Goal: Task Accomplishment & Management: Use online tool/utility

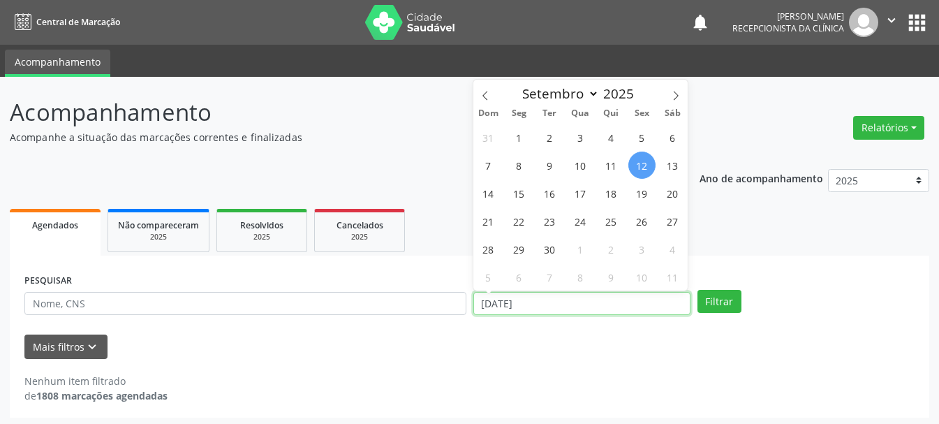
click at [520, 308] on input "[DATE]" at bounding box center [581, 304] width 217 height 24
click at [525, 199] on span "15" at bounding box center [519, 192] width 27 height 27
type input "[DATE]"
click at [525, 198] on span "15" at bounding box center [519, 192] width 27 height 27
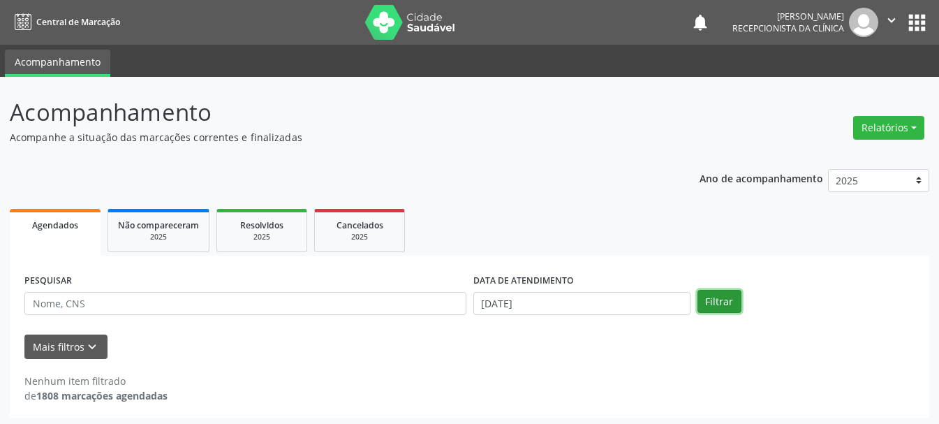
click at [720, 307] on button "Filtrar" at bounding box center [720, 302] width 44 height 24
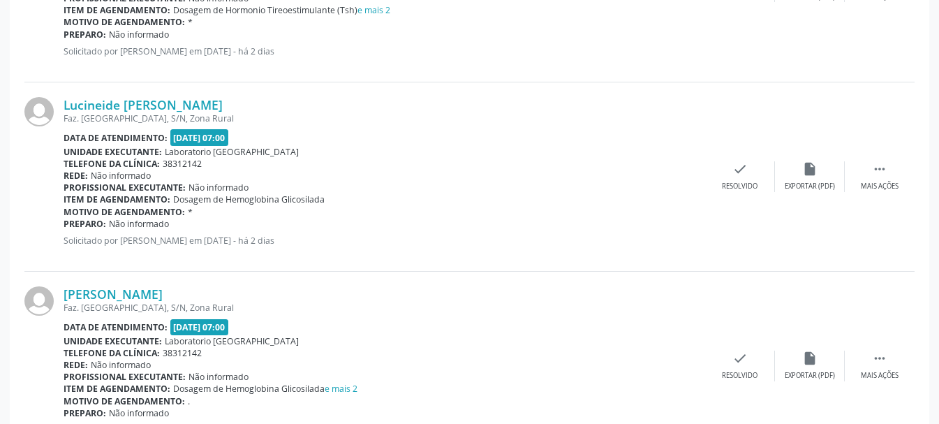
scroll to position [2723, 0]
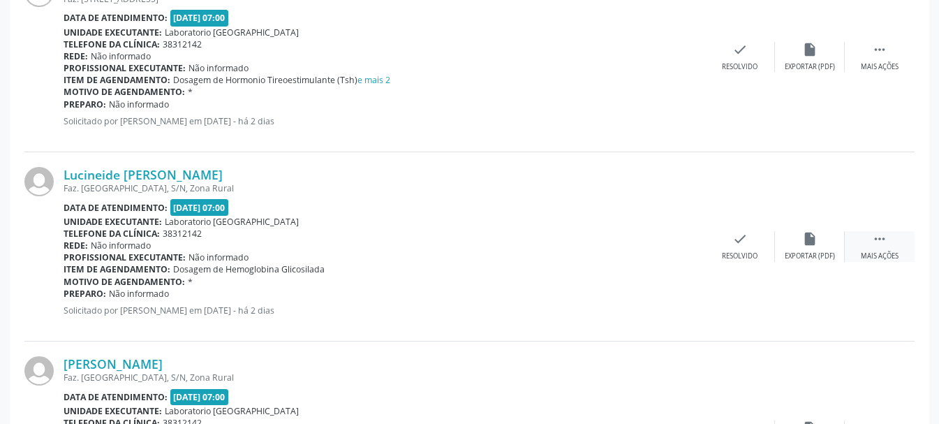
click at [885, 249] on div " Mais ações" at bounding box center [880, 246] width 70 height 30
click at [663, 244] on icon "print" at bounding box center [670, 238] width 15 height 15
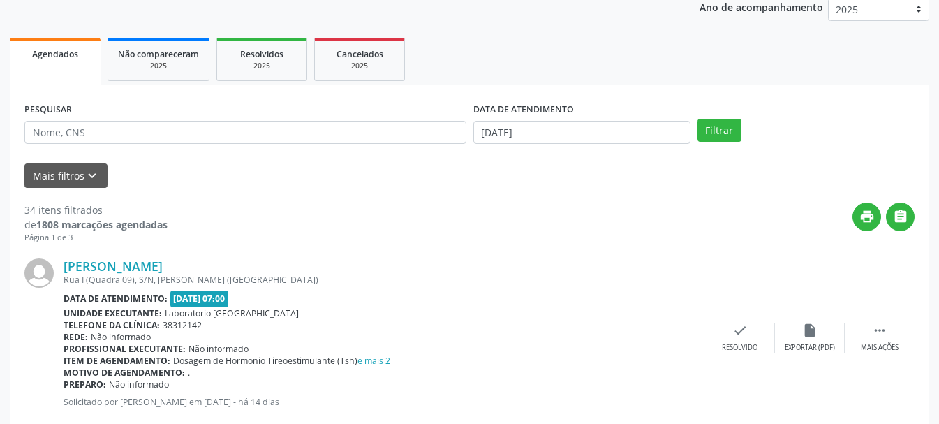
scroll to position [0, 0]
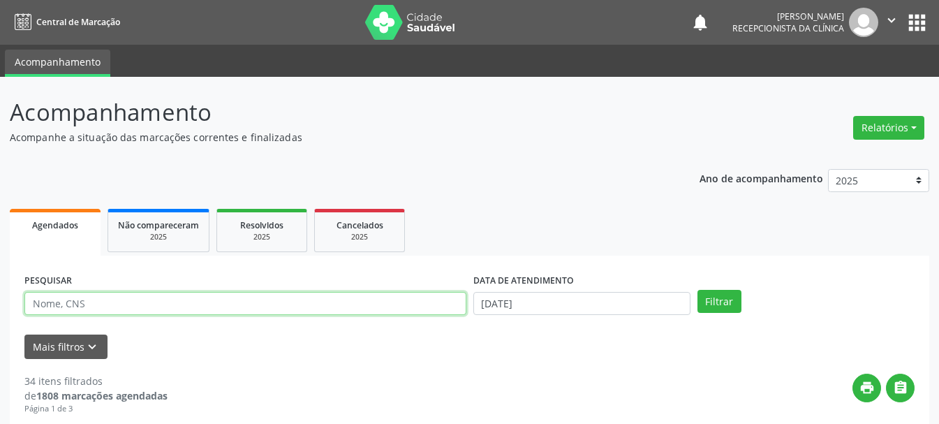
click at [91, 311] on input "text" at bounding box center [245, 304] width 442 height 24
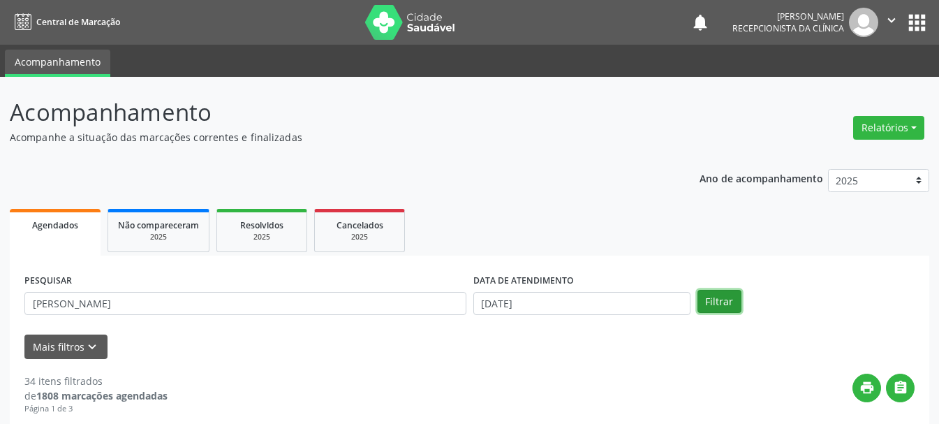
click at [723, 296] on button "Filtrar" at bounding box center [720, 302] width 44 height 24
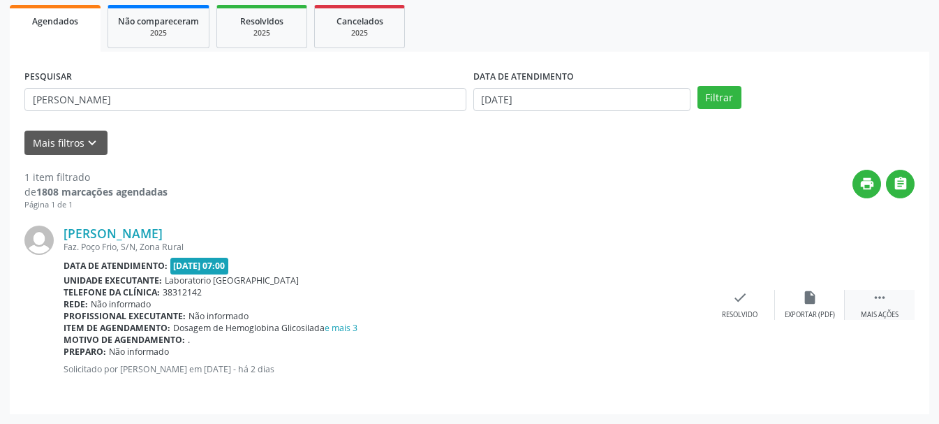
click at [876, 300] on icon "" at bounding box center [879, 297] width 15 height 15
click at [677, 305] on icon "print" at bounding box center [670, 297] width 15 height 15
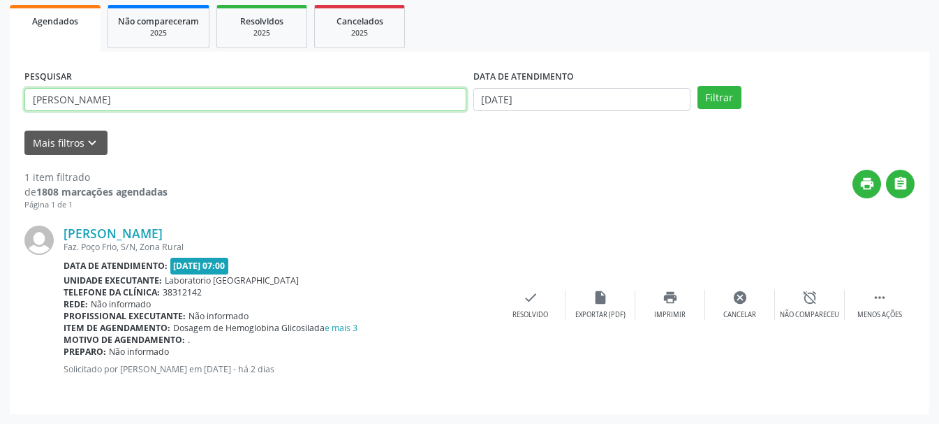
click at [163, 101] on input "[PERSON_NAME]" at bounding box center [245, 100] width 442 height 24
type input "A"
type input "[PERSON_NAME]"
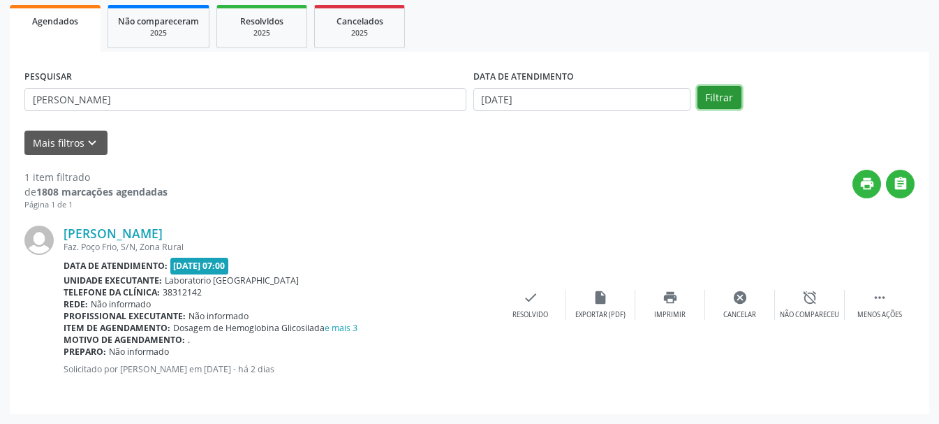
click at [699, 96] on button "Filtrar" at bounding box center [720, 98] width 44 height 24
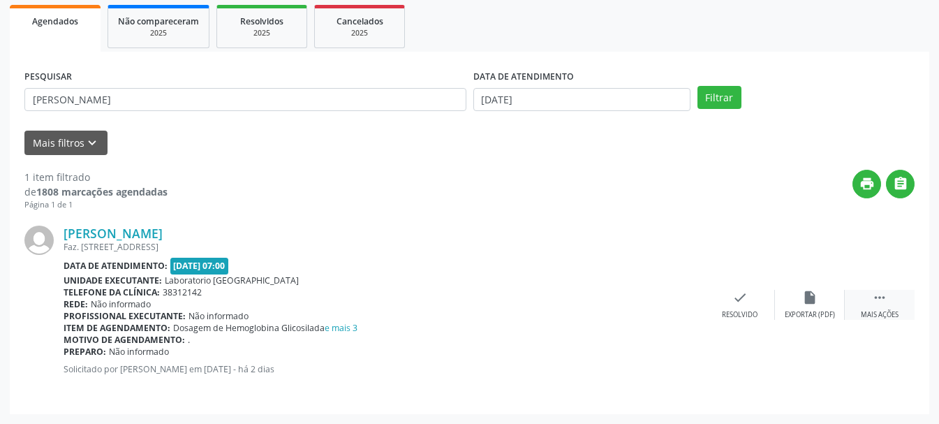
click at [892, 307] on div " Mais ações" at bounding box center [880, 305] width 70 height 30
click at [665, 303] on icon "print" at bounding box center [670, 297] width 15 height 15
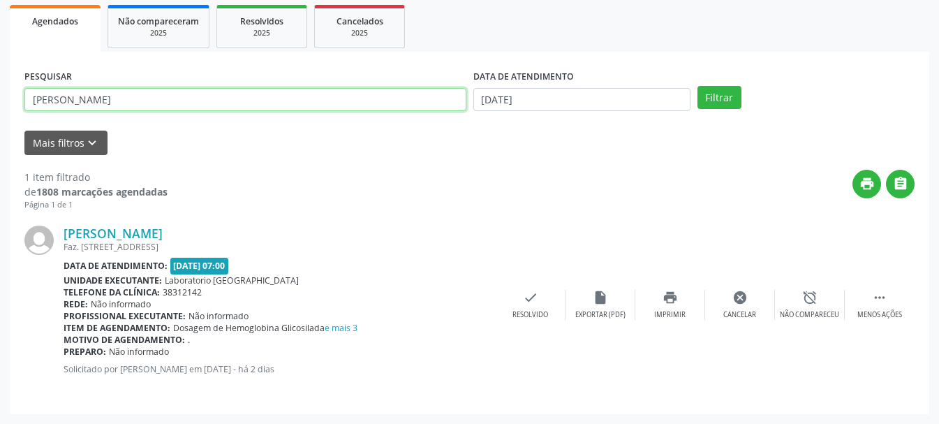
click at [264, 104] on input "[PERSON_NAME]" at bounding box center [245, 100] width 442 height 24
drag, startPoint x: 264, startPoint y: 104, endPoint x: 14, endPoint y: 105, distance: 250.0
click at [14, 105] on div "PESQUISAR [PERSON_NAME] DATA DE ATENDIMENTO [DATE] Filtrar UNIDADE DE REFERÊNCI…" at bounding box center [470, 233] width 920 height 362
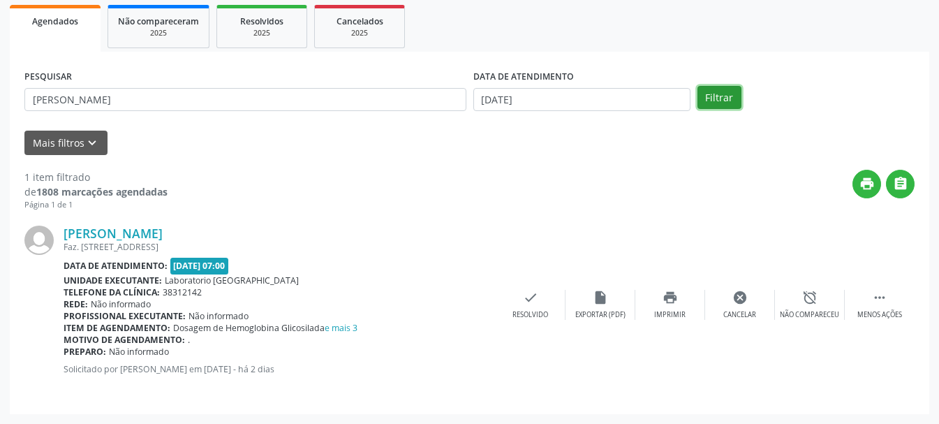
click at [728, 94] on button "Filtrar" at bounding box center [720, 98] width 44 height 24
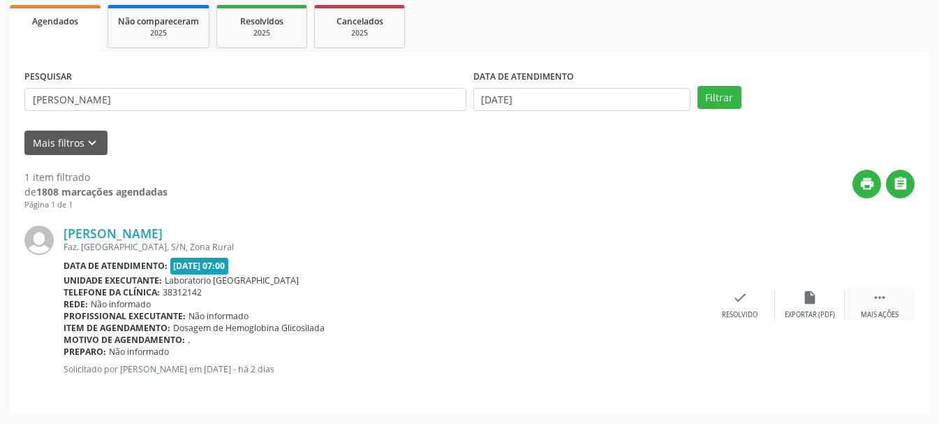
click at [867, 304] on div " Mais ações" at bounding box center [880, 305] width 70 height 30
click at [677, 312] on div "Imprimir" at bounding box center [669, 315] width 31 height 10
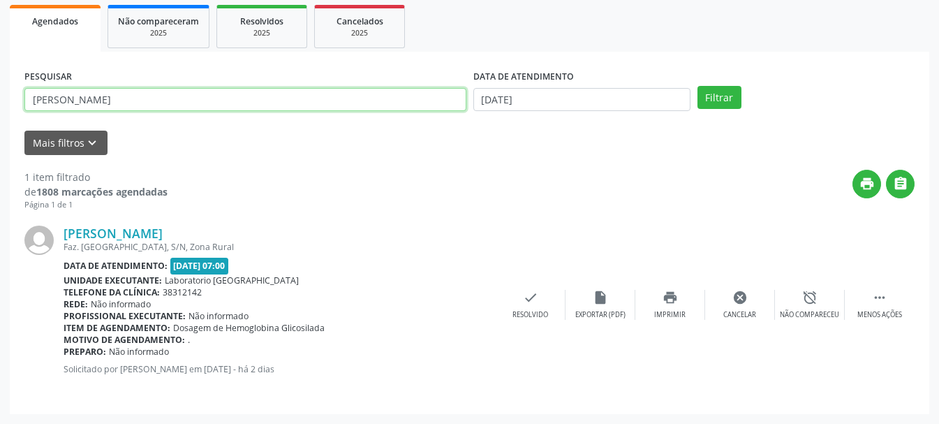
drag, startPoint x: 211, startPoint y: 99, endPoint x: 28, endPoint y: 117, distance: 183.9
click at [28, 117] on div "PESQUISAR [PERSON_NAME]" at bounding box center [245, 93] width 449 height 54
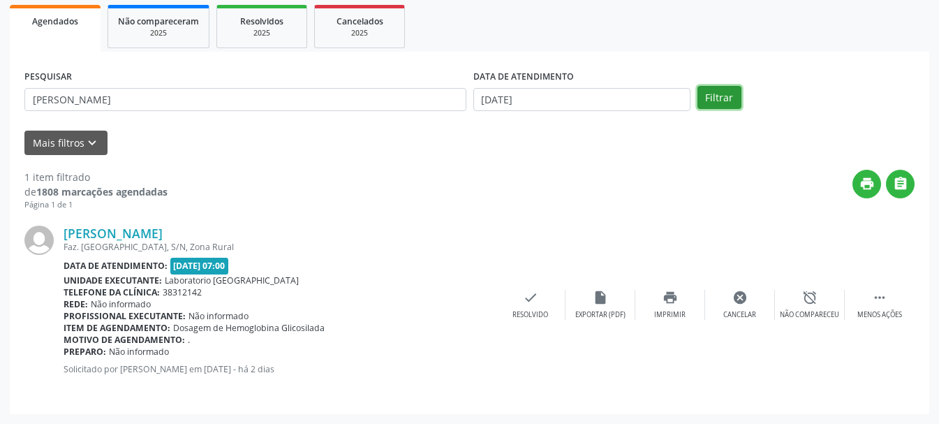
click at [722, 100] on button "Filtrar" at bounding box center [720, 98] width 44 height 24
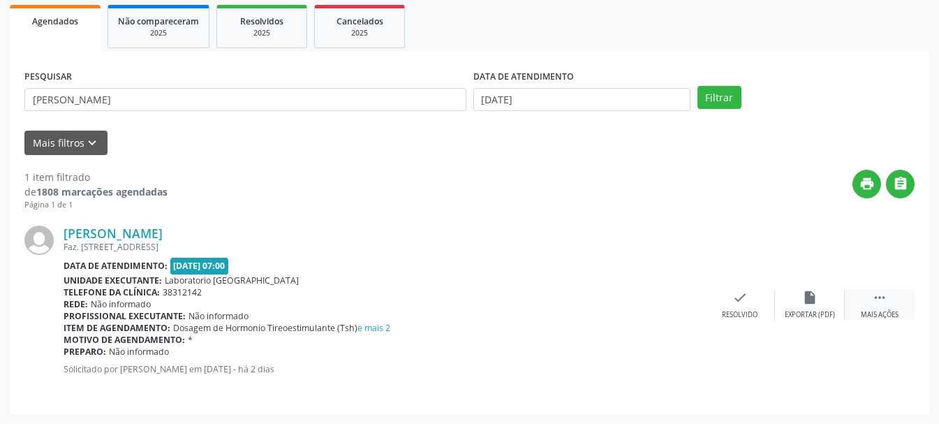
click at [872, 302] on icon "" at bounding box center [879, 297] width 15 height 15
click at [661, 312] on div "Imprimir" at bounding box center [669, 315] width 31 height 10
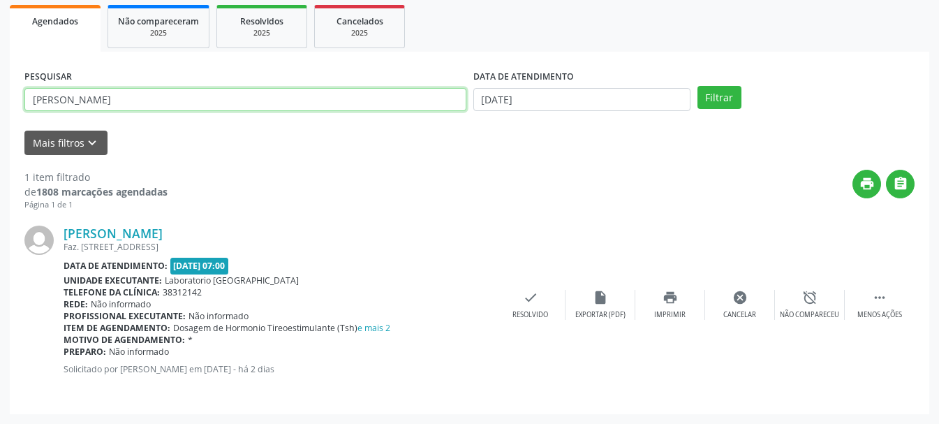
drag, startPoint x: 229, startPoint y: 110, endPoint x: 0, endPoint y: 116, distance: 229.1
click at [0, 116] on div "Acompanhamento Acompanhe a situação das marcações correntes e finalizadas Relat…" at bounding box center [469, 148] width 939 height 551
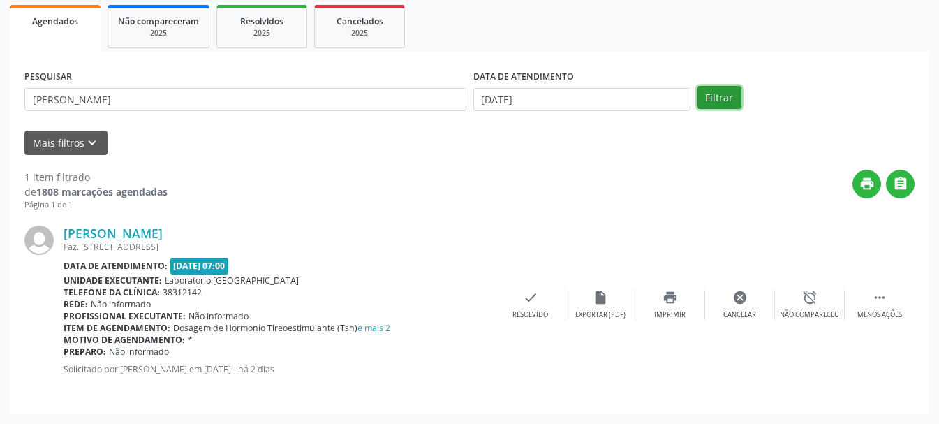
click at [726, 101] on button "Filtrar" at bounding box center [720, 98] width 44 height 24
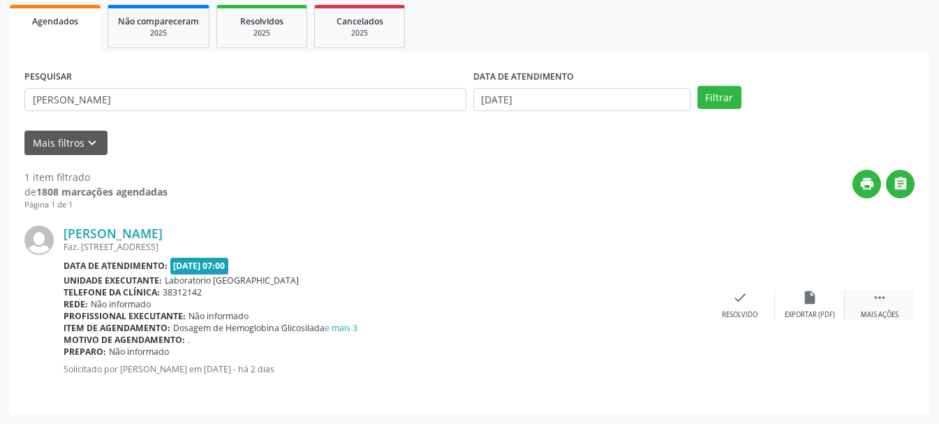
click at [883, 301] on icon "" at bounding box center [879, 297] width 15 height 15
click at [675, 306] on div "print Imprimir" at bounding box center [670, 305] width 70 height 30
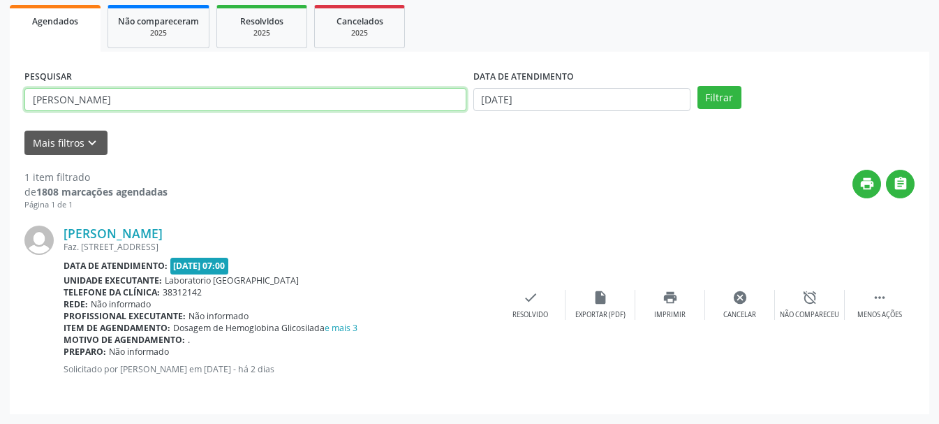
click at [236, 103] on input "[PERSON_NAME]" at bounding box center [245, 100] width 442 height 24
drag, startPoint x: 276, startPoint y: 102, endPoint x: 34, endPoint y: 110, distance: 241.7
click at [34, 110] on input "[PERSON_NAME]" at bounding box center [245, 100] width 442 height 24
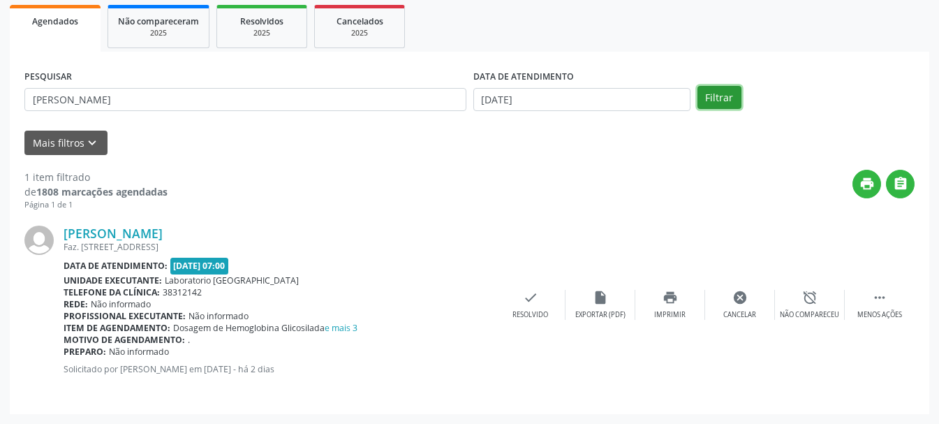
click at [725, 97] on button "Filtrar" at bounding box center [720, 98] width 44 height 24
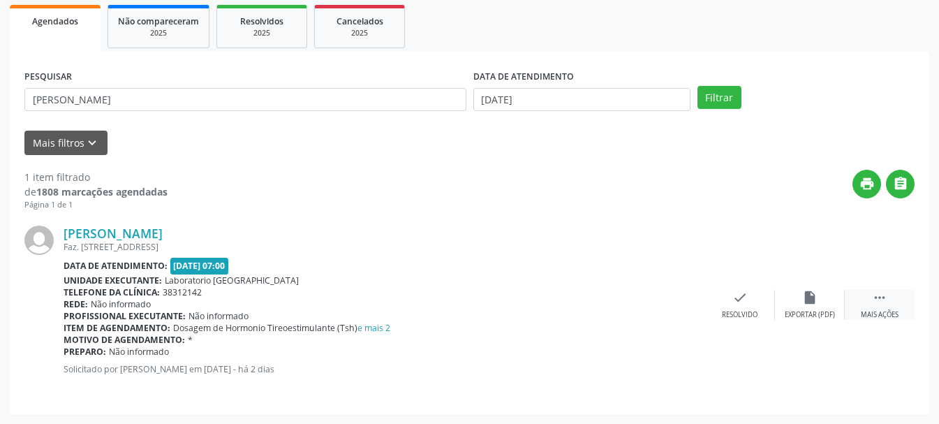
click at [887, 297] on icon "" at bounding box center [879, 297] width 15 height 15
click at [661, 307] on div "print Imprimir" at bounding box center [670, 305] width 70 height 30
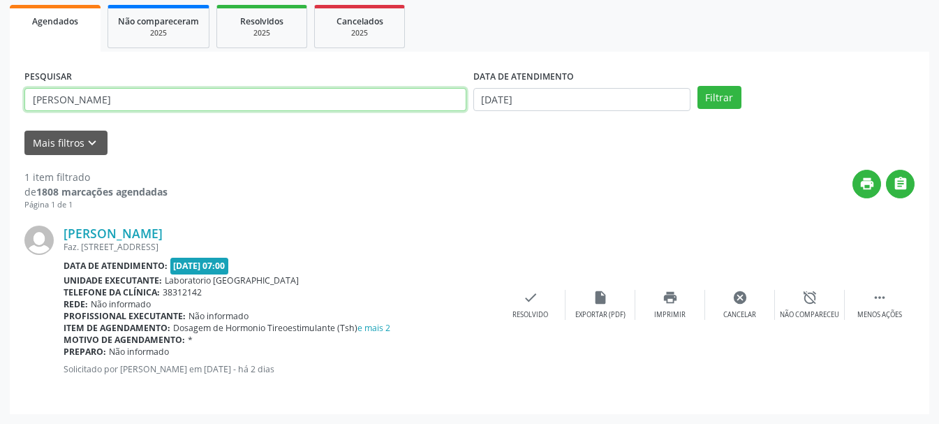
drag, startPoint x: 278, startPoint y: 93, endPoint x: 0, endPoint y: 65, distance: 279.3
click at [0, 65] on div "Acompanhamento Acompanhe a situação das marcações correntes e finalizadas Relat…" at bounding box center [469, 148] width 939 height 551
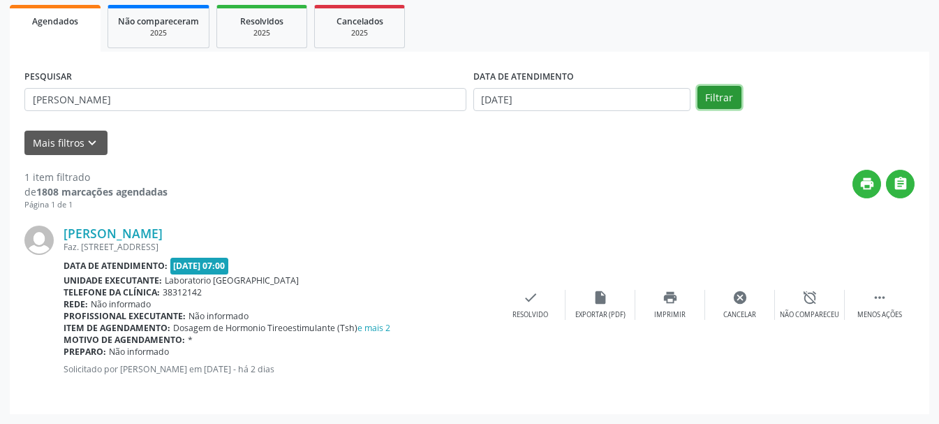
click at [724, 101] on button "Filtrar" at bounding box center [720, 98] width 44 height 24
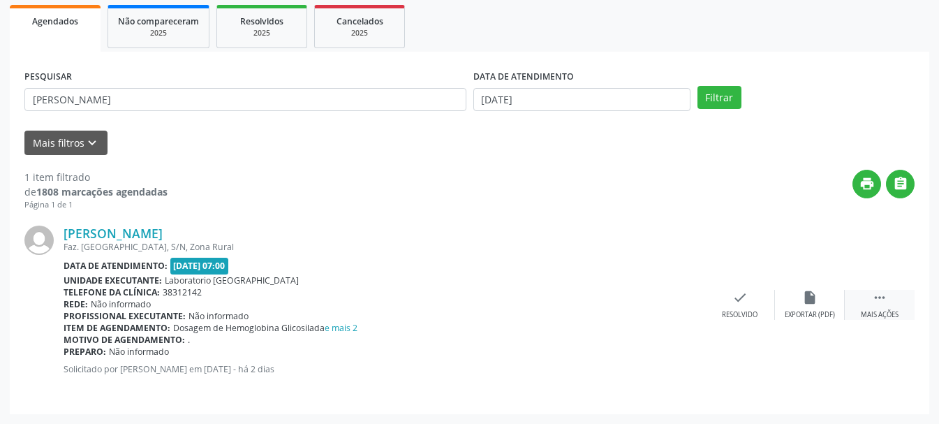
click at [874, 299] on icon "" at bounding box center [879, 297] width 15 height 15
click at [665, 304] on icon "print" at bounding box center [670, 297] width 15 height 15
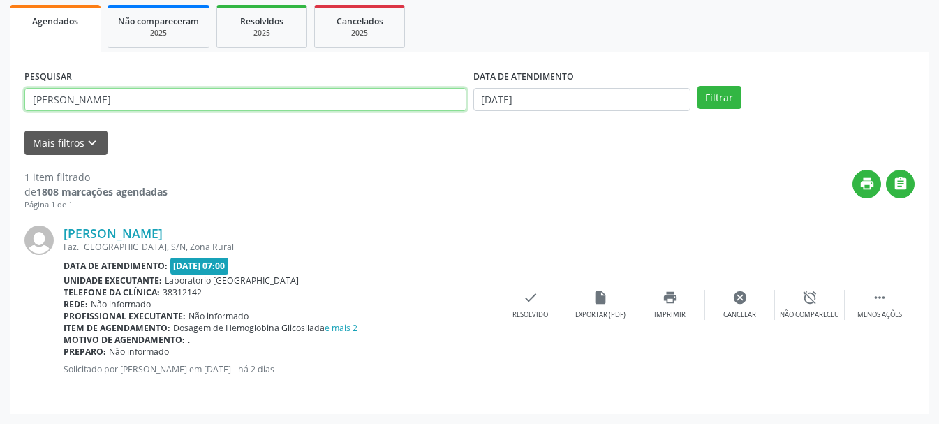
click at [256, 91] on input "[PERSON_NAME]" at bounding box center [245, 100] width 442 height 24
drag, startPoint x: 166, startPoint y: 103, endPoint x: 26, endPoint y: 100, distance: 140.4
click at [26, 100] on input "[PERSON_NAME]" at bounding box center [245, 100] width 442 height 24
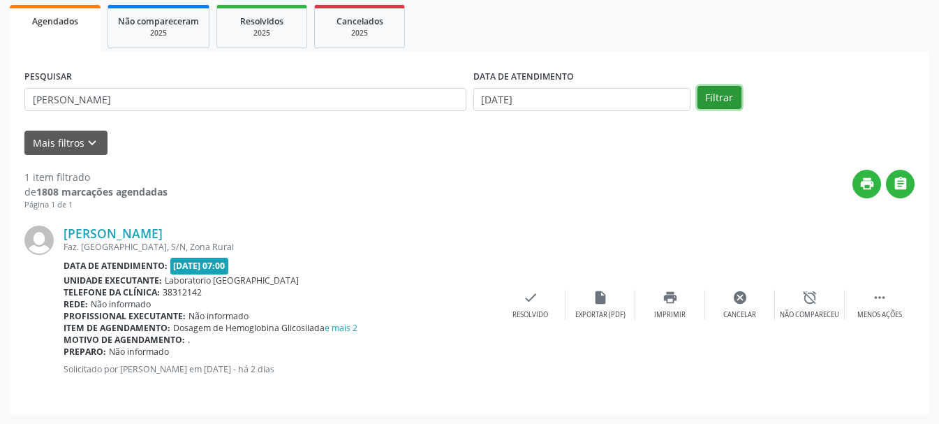
click at [713, 99] on button "Filtrar" at bounding box center [720, 98] width 44 height 24
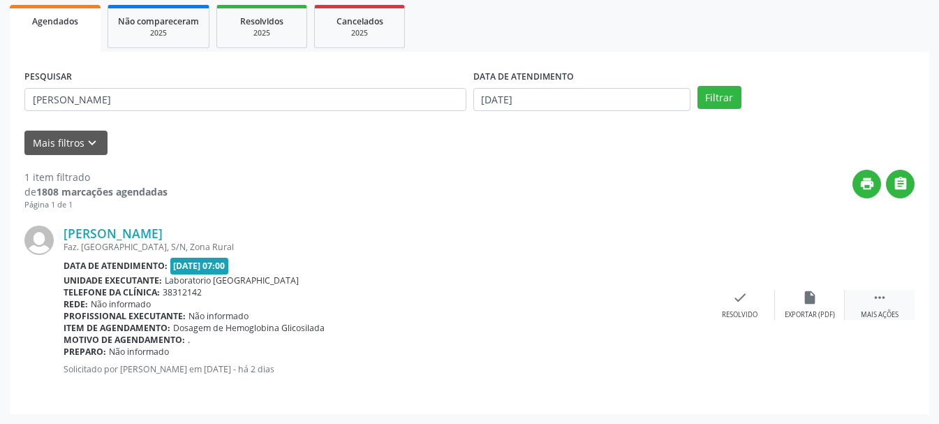
click at [874, 304] on icon "" at bounding box center [879, 297] width 15 height 15
click at [663, 309] on div "print Imprimir" at bounding box center [670, 305] width 70 height 30
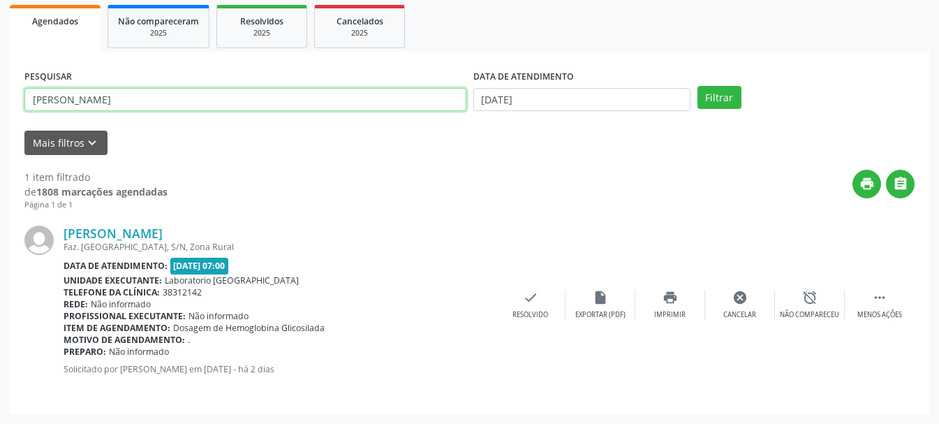
drag, startPoint x: 208, startPoint y: 103, endPoint x: 29, endPoint y: 105, distance: 178.8
click at [29, 105] on input "[PERSON_NAME]" at bounding box center [245, 100] width 442 height 24
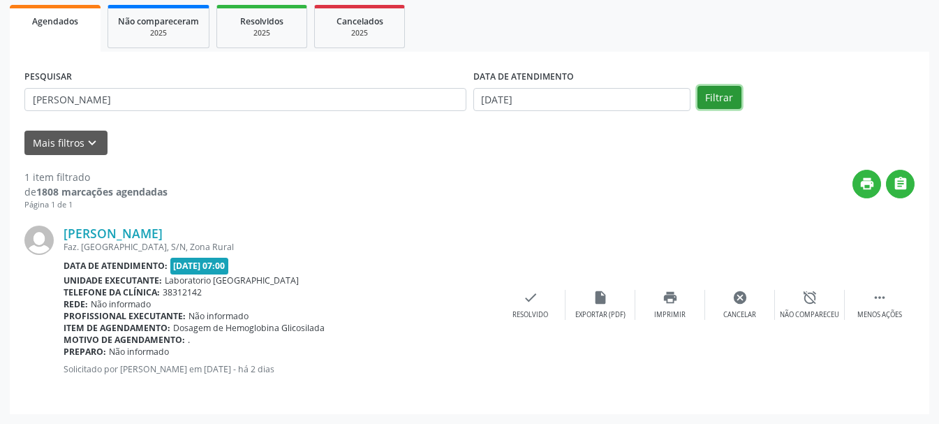
click at [723, 102] on button "Filtrar" at bounding box center [720, 98] width 44 height 24
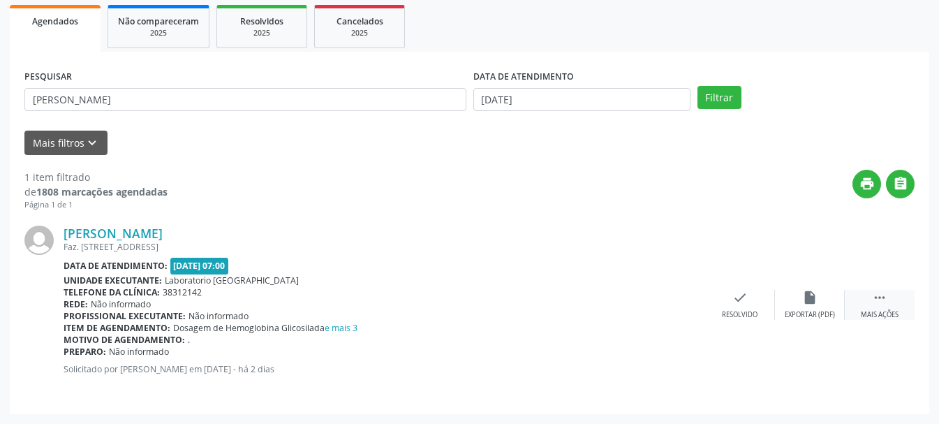
click at [878, 295] on icon "" at bounding box center [879, 297] width 15 height 15
click at [671, 305] on icon "print" at bounding box center [670, 297] width 15 height 15
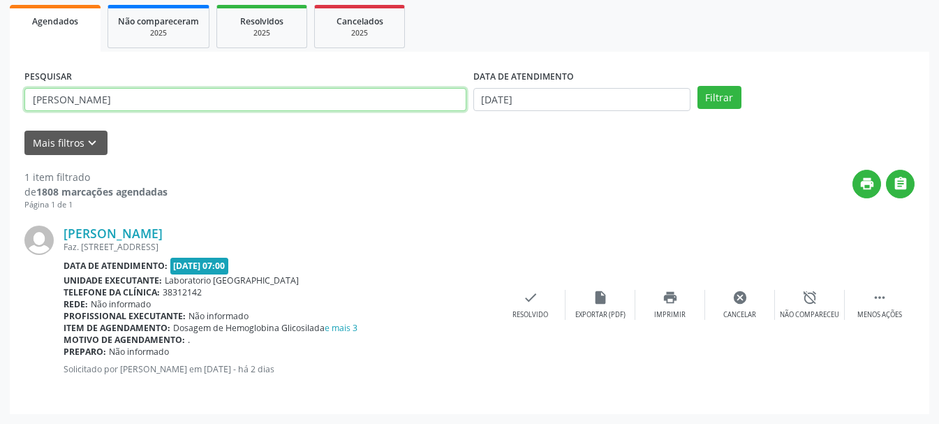
drag, startPoint x: 300, startPoint y: 103, endPoint x: 8, endPoint y: 117, distance: 291.5
click at [8, 117] on div "Acompanhamento Acompanhe a situação das marcações correntes e finalizadas Relat…" at bounding box center [469, 148] width 939 height 551
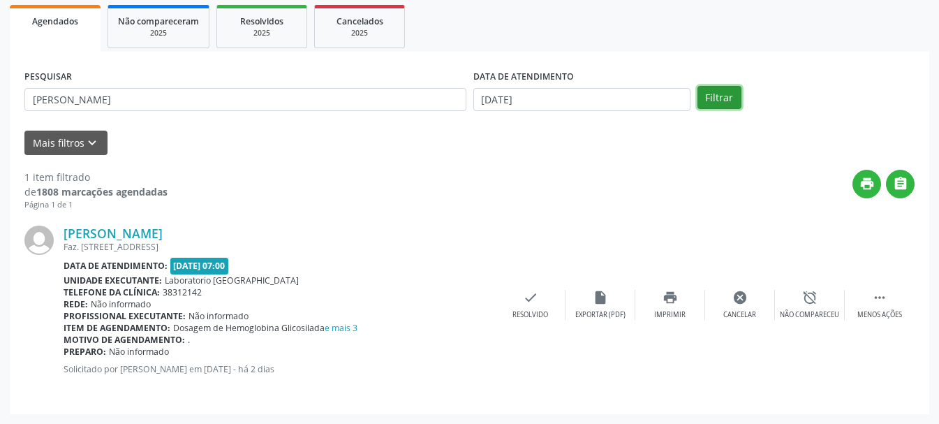
click at [714, 101] on button "Filtrar" at bounding box center [720, 98] width 44 height 24
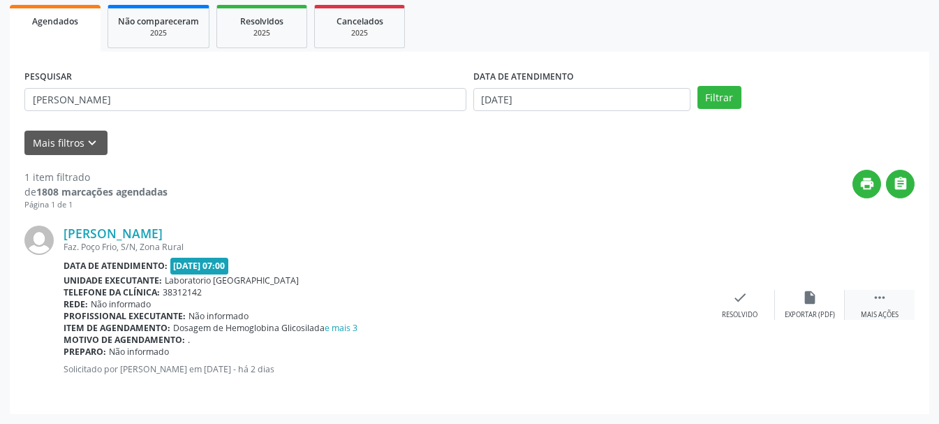
click at [877, 302] on icon "" at bounding box center [879, 297] width 15 height 15
click at [670, 309] on div "print Imprimir" at bounding box center [670, 305] width 70 height 30
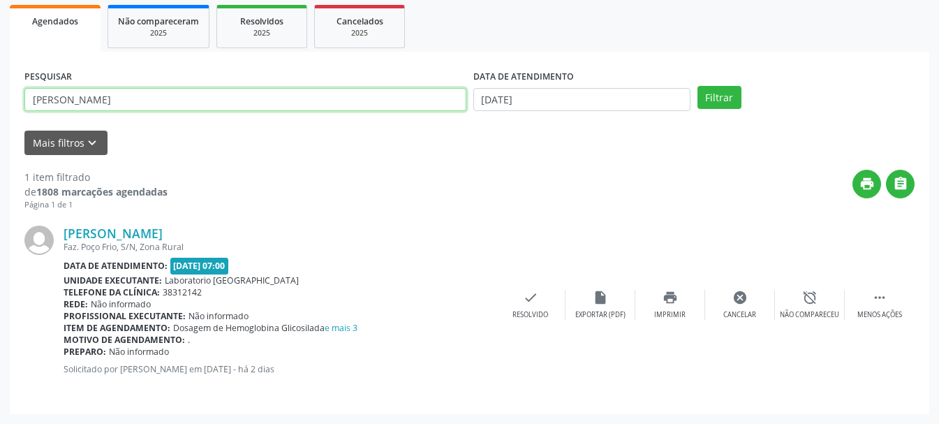
click at [294, 101] on input "[PERSON_NAME]" at bounding box center [245, 100] width 442 height 24
type input "A"
type input "[PERSON_NAME]"
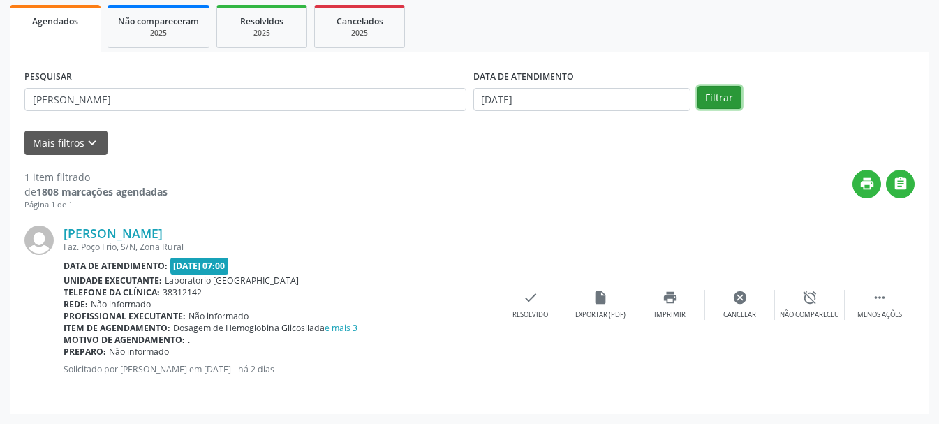
click at [739, 101] on button "Filtrar" at bounding box center [720, 98] width 44 height 24
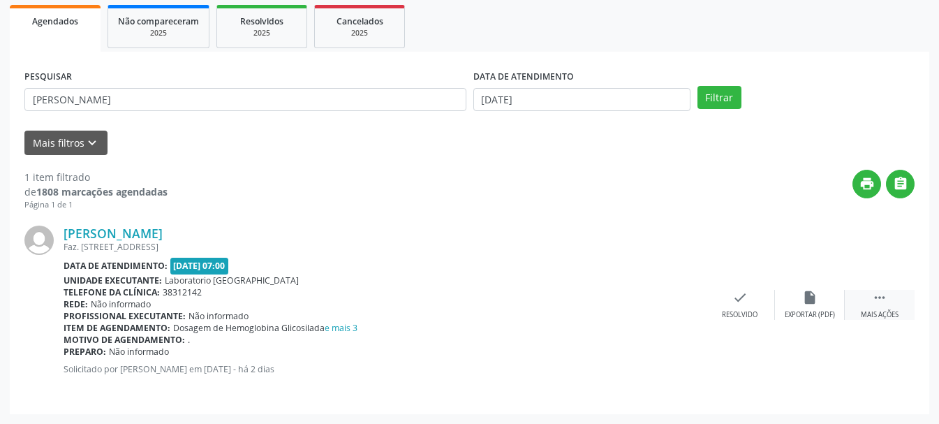
click at [872, 304] on icon "" at bounding box center [879, 297] width 15 height 15
click at [677, 307] on div "print Imprimir" at bounding box center [670, 305] width 70 height 30
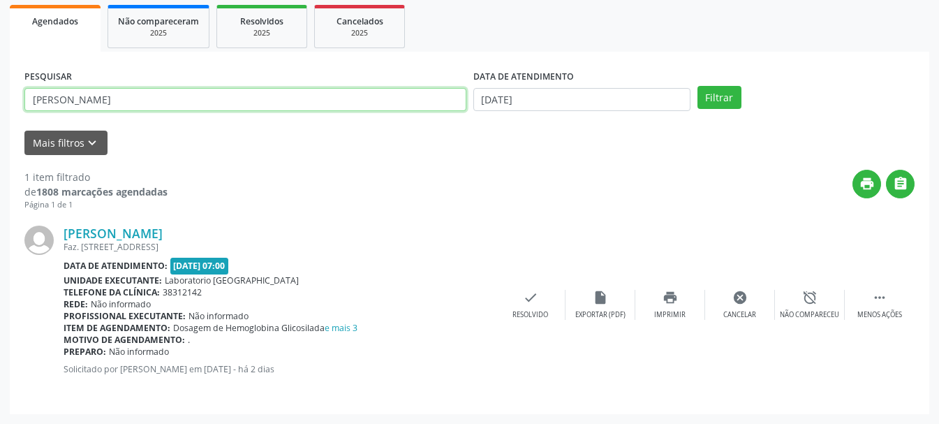
drag, startPoint x: 240, startPoint y: 101, endPoint x: 0, endPoint y: 94, distance: 240.3
click at [0, 94] on div "Acompanhamento Acompanhe a situação das marcações correntes e finalizadas Relat…" at bounding box center [469, 148] width 939 height 551
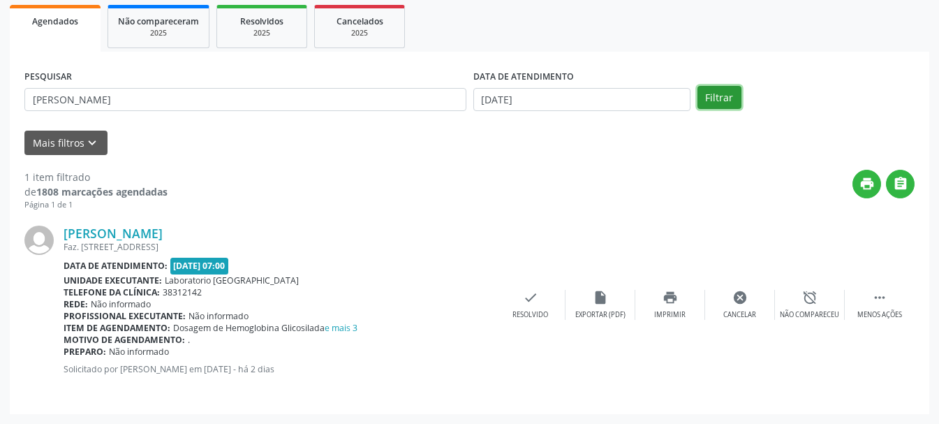
click at [713, 103] on button "Filtrar" at bounding box center [720, 98] width 44 height 24
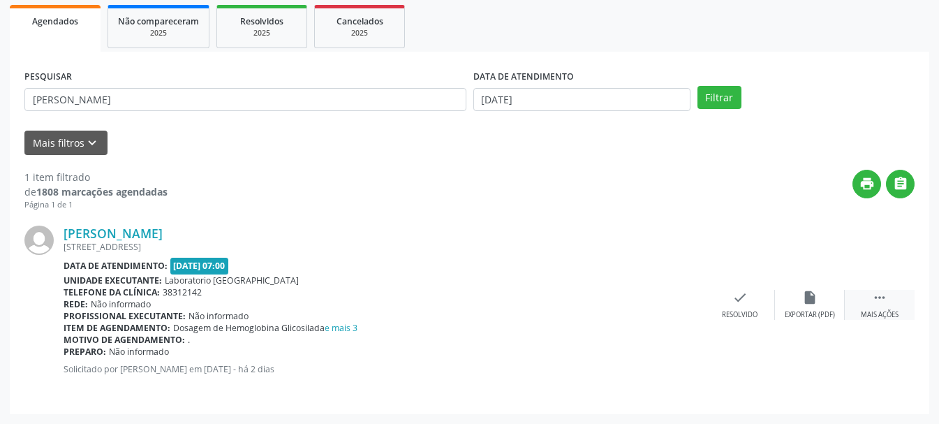
click at [876, 304] on icon "" at bounding box center [879, 297] width 15 height 15
click at [672, 297] on icon "print" at bounding box center [670, 297] width 15 height 15
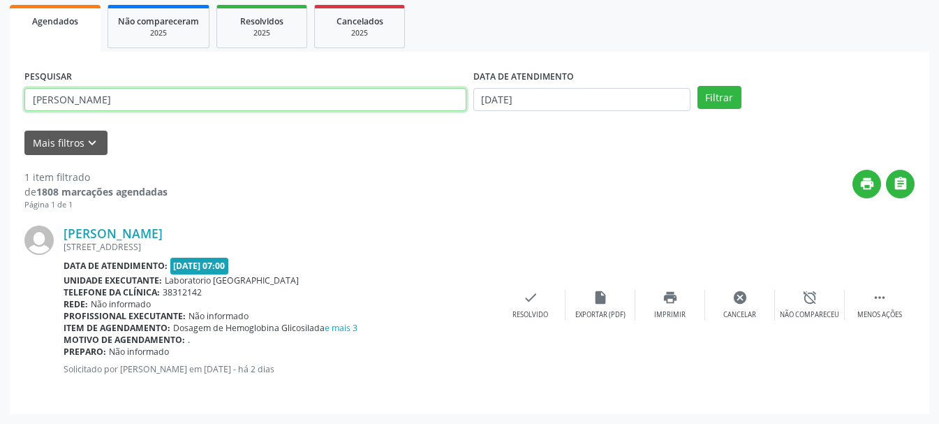
drag, startPoint x: 259, startPoint y: 96, endPoint x: 29, endPoint y: 108, distance: 230.8
click at [29, 108] on input "[PERSON_NAME]" at bounding box center [245, 100] width 442 height 24
click at [127, 94] on input "GESSICA [PERSON_NAME]" at bounding box center [245, 100] width 442 height 24
type input "GESSICA [PERSON_NAME]"
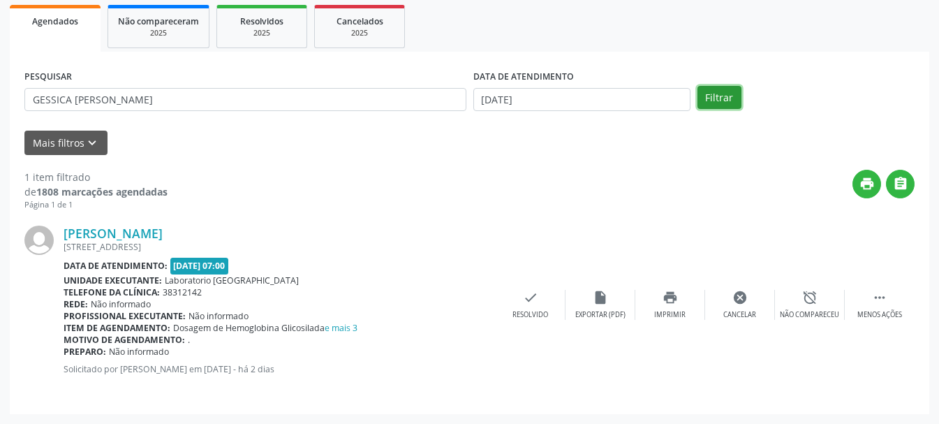
click at [712, 96] on button "Filtrar" at bounding box center [720, 98] width 44 height 24
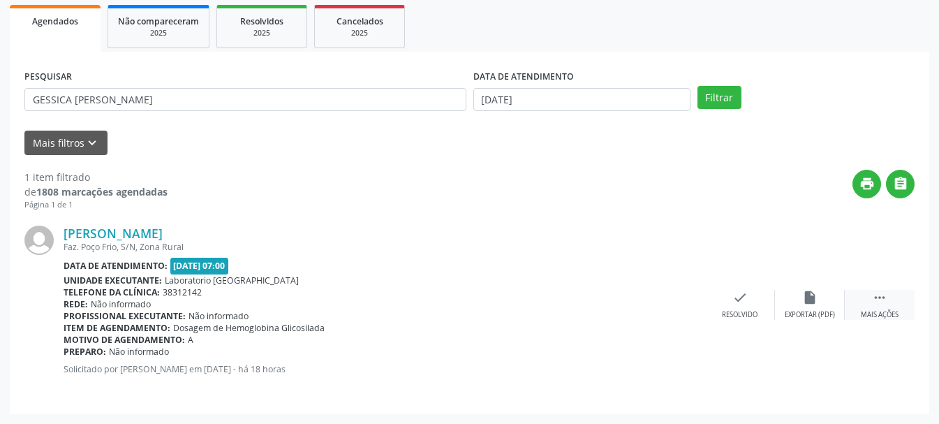
click at [878, 303] on icon "" at bounding box center [879, 297] width 15 height 15
click at [682, 306] on div "print Imprimir" at bounding box center [670, 305] width 70 height 30
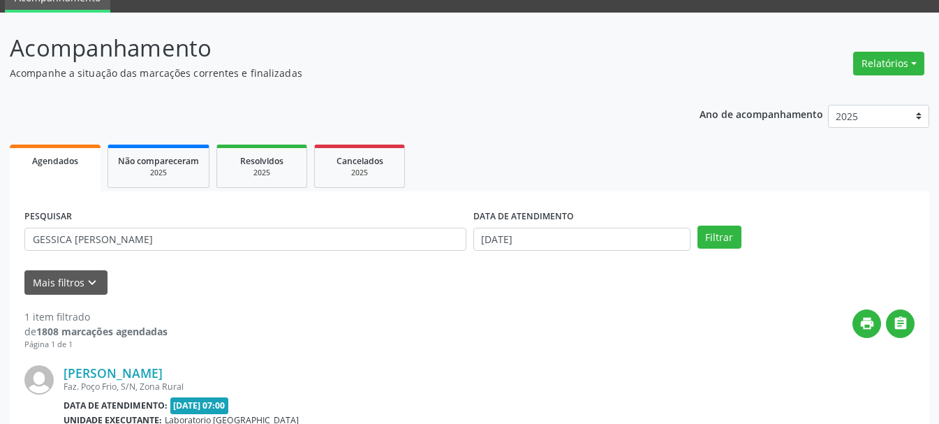
scroll to position [0, 0]
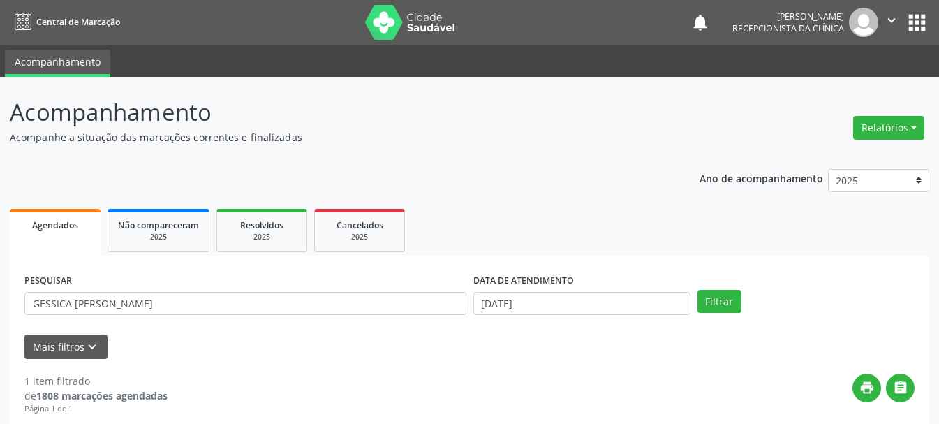
click at [895, 19] on icon "" at bounding box center [891, 20] width 15 height 15
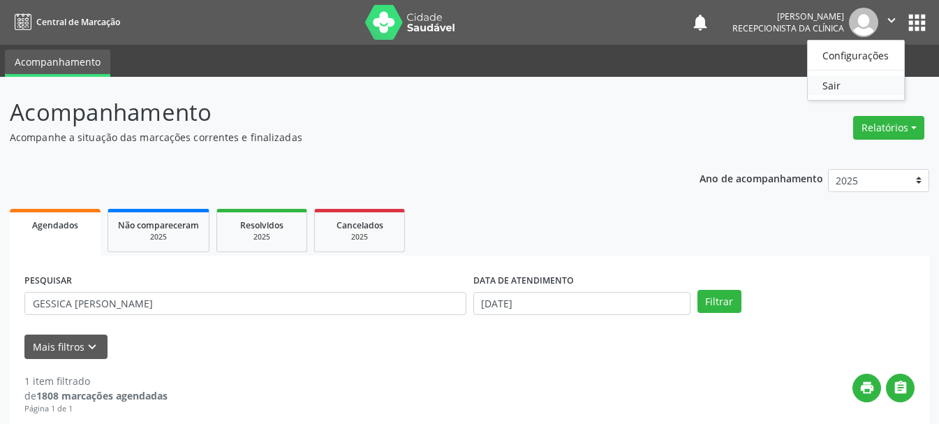
click at [866, 87] on link "Sair" at bounding box center [856, 85] width 96 height 20
